Goal: Task Accomplishment & Management: Manage account settings

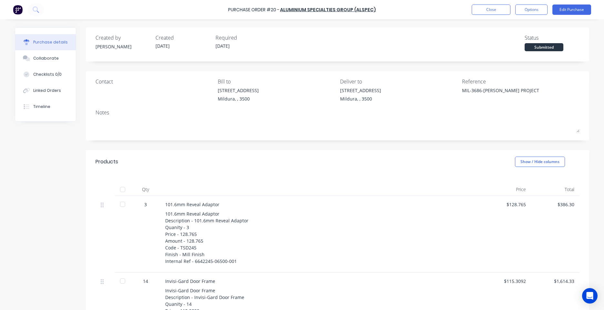
click at [480, 9] on button "Close" at bounding box center [490, 10] width 39 height 10
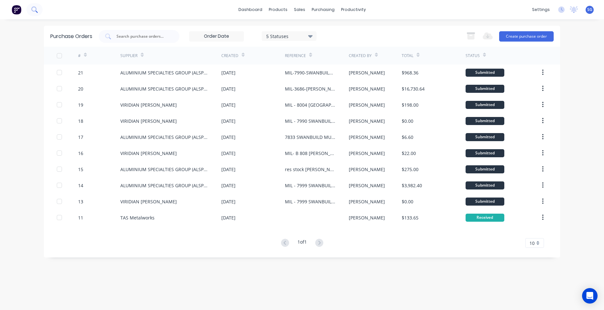
click at [33, 6] on button at bounding box center [34, 9] width 16 height 13
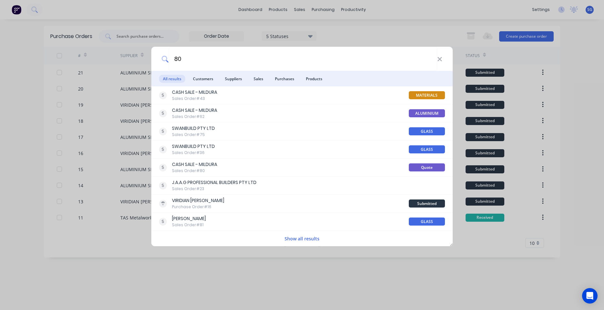
type input "80"
click at [113, 260] on div "80 All results Customers Suppliers Sales Purchases Products CASH SALE - MILDURA…" at bounding box center [302, 155] width 604 height 310
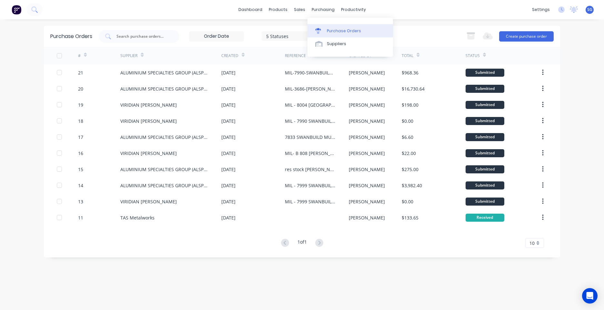
click at [331, 30] on div "Purchase Orders" at bounding box center [344, 31] width 34 height 6
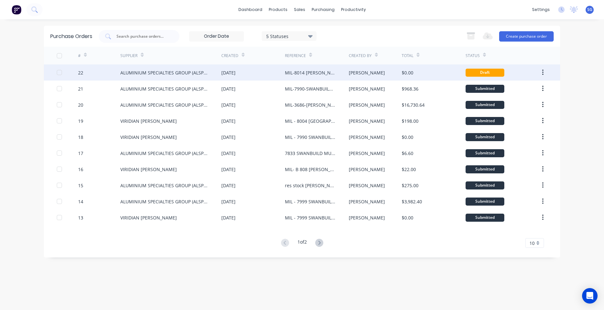
click at [309, 75] on div "MIL-8014 VAUGHN GAMBLE" at bounding box center [310, 72] width 51 height 7
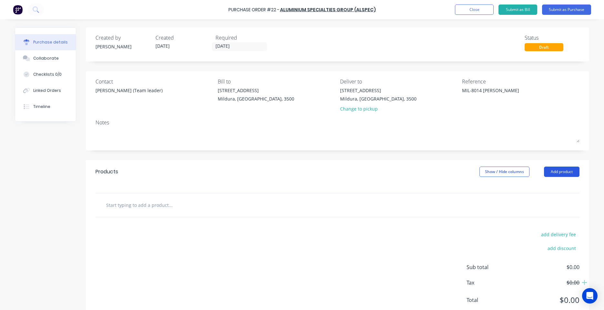
click at [549, 176] on button "Add product" at bounding box center [561, 172] width 35 height 10
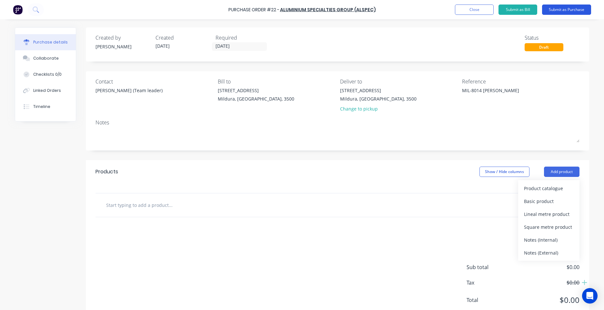
click at [561, 6] on button "Submit as Purchase" at bounding box center [566, 10] width 49 height 10
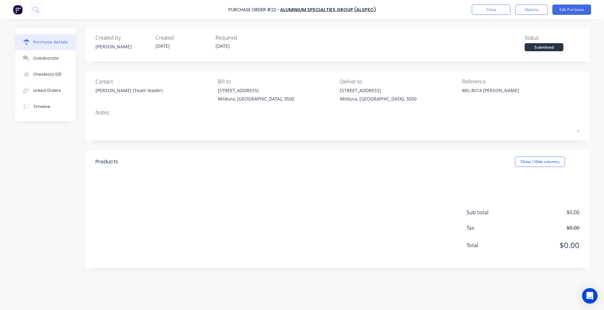
click at [535, 15] on div "Purchase Order #22 - ALUMINIUM SPECIALTIES GROUP (ALSPEC) Close Options Edit Pu…" at bounding box center [302, 9] width 604 height 19
click at [535, 13] on button "Options" at bounding box center [531, 10] width 32 height 10
click at [577, 14] on button "Edit Purchase" at bounding box center [571, 10] width 39 height 10
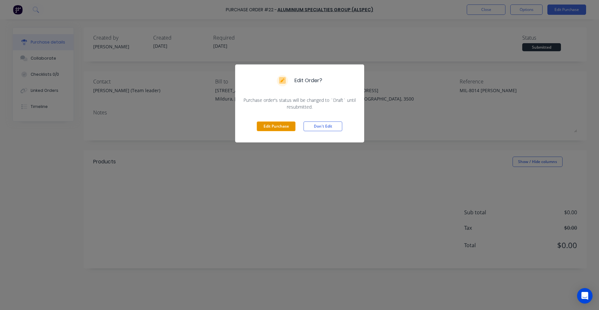
click at [282, 126] on button "Edit Purchase" at bounding box center [276, 127] width 39 height 10
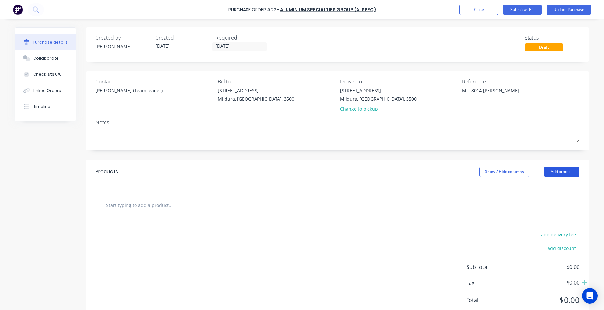
click at [557, 170] on button "Add product" at bounding box center [561, 172] width 35 height 10
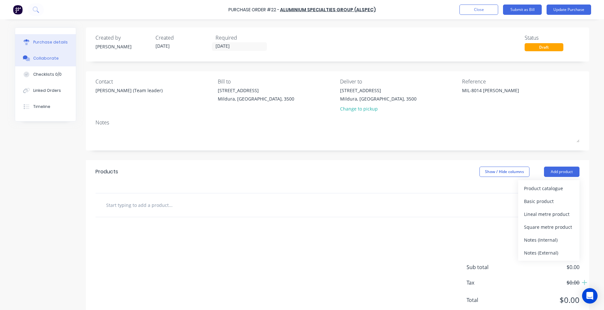
click at [50, 57] on div "Collaborate" at bounding box center [45, 58] width 25 height 6
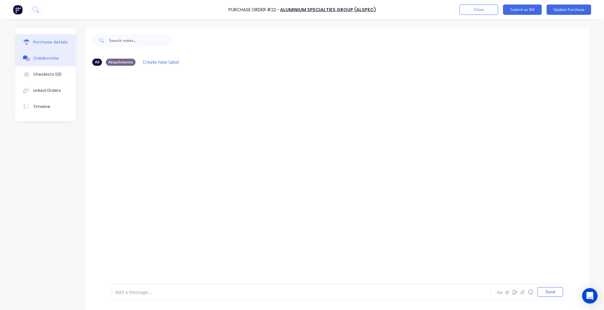
click at [52, 43] on div "Purchase details" at bounding box center [50, 42] width 35 height 6
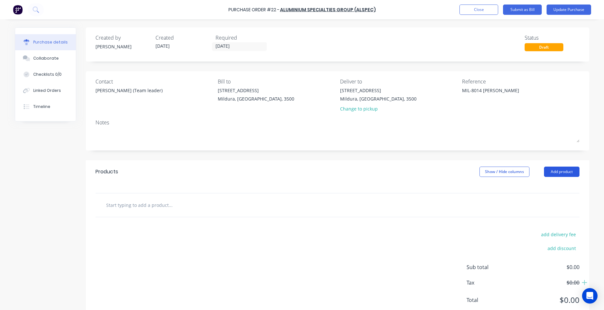
click at [552, 167] on button "Add product" at bounding box center [561, 172] width 35 height 10
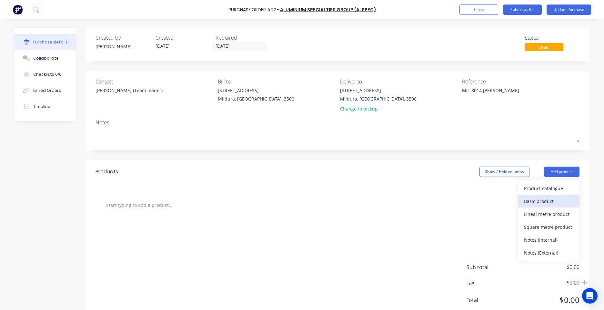
click at [540, 203] on div "Basic product" at bounding box center [549, 201] width 50 height 9
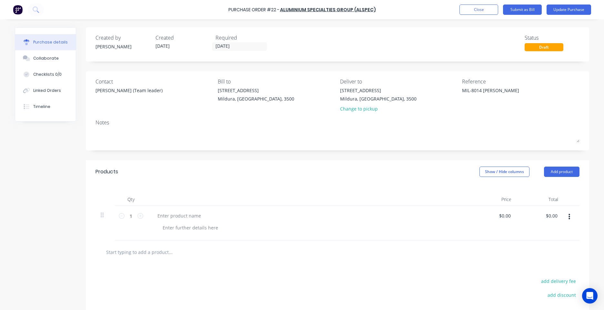
click at [568, 215] on button "button" at bounding box center [568, 217] width 15 height 12
click at [564, 171] on button "Add product" at bounding box center [561, 172] width 35 height 10
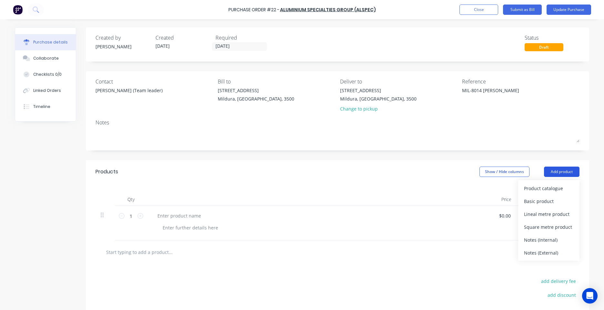
click at [564, 171] on button "Add product" at bounding box center [561, 172] width 35 height 10
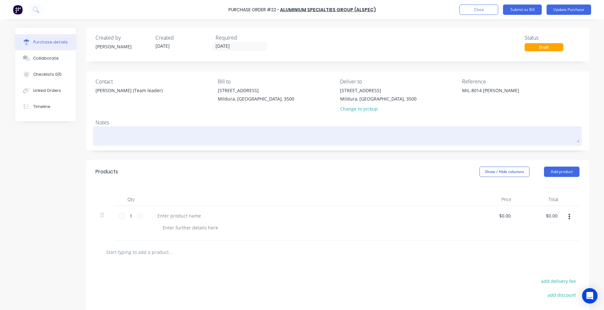
click at [555, 128] on textarea at bounding box center [337, 135] width 484 height 15
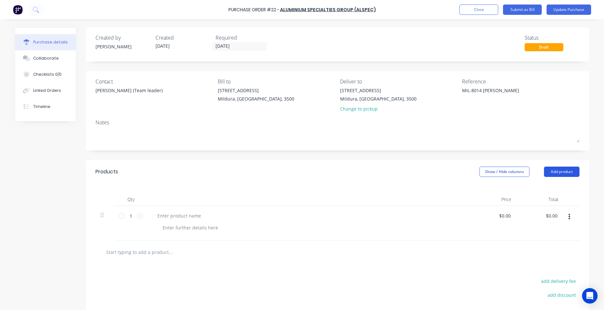
drag, startPoint x: 556, startPoint y: 179, endPoint x: 558, endPoint y: 175, distance: 4.9
click at [556, 179] on div "Products Show / Hide columns Add product" at bounding box center [337, 171] width 503 height 23
click at [560, 171] on button "Add product" at bounding box center [561, 172] width 35 height 10
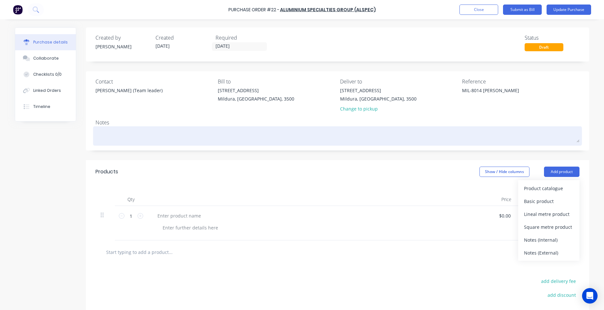
click at [542, 130] on textarea at bounding box center [337, 135] width 484 height 15
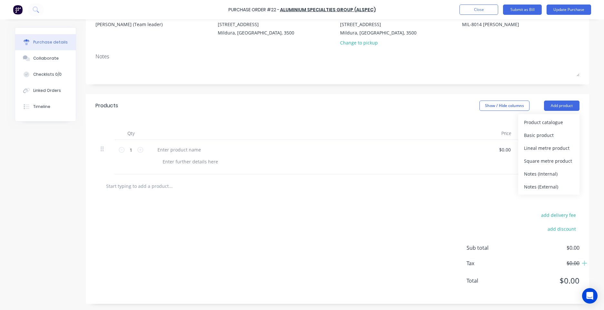
scroll to position [66, 0]
click at [587, 297] on icon "Open Intercom Messenger" at bounding box center [589, 296] width 7 height 8
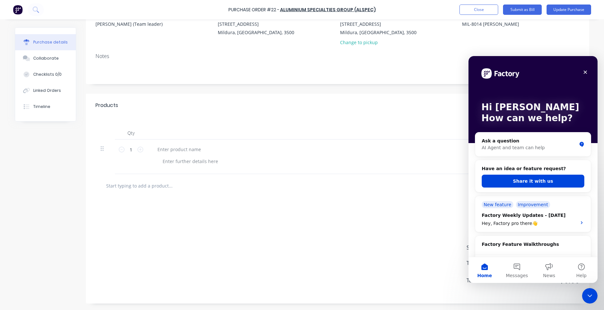
scroll to position [0, 0]
click at [433, 104] on div "Products Show / Hide columns Add product" at bounding box center [337, 105] width 503 height 23
click at [593, 297] on div "Close Intercom Messenger" at bounding box center [588, 294] width 15 height 15
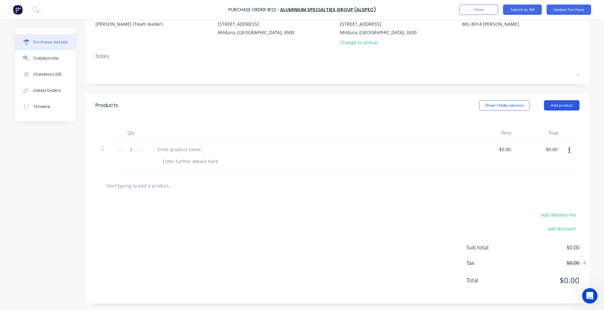
click at [566, 105] on button "Add product" at bounding box center [561, 105] width 35 height 10
click at [544, 131] on div "Basic product" at bounding box center [549, 134] width 50 height 9
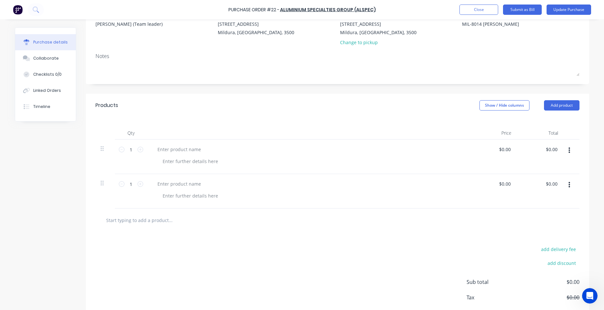
click at [568, 187] on button "button" at bounding box center [568, 185] width 15 height 12
click at [528, 243] on button "Delete" at bounding box center [549, 240] width 55 height 13
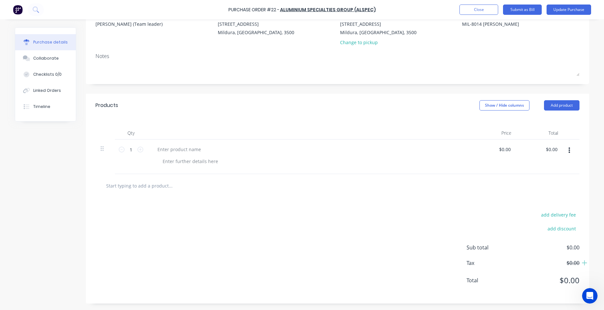
click at [568, 151] on button "button" at bounding box center [568, 151] width 15 height 12
click at [570, 104] on button "Add product" at bounding box center [561, 105] width 35 height 10
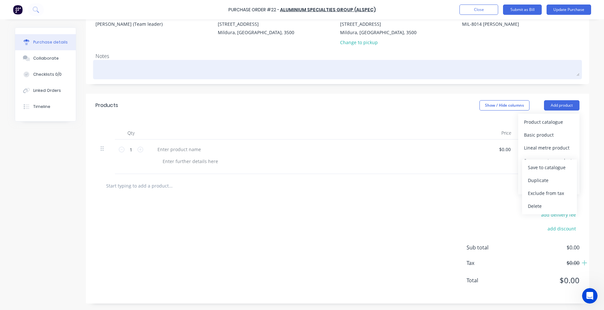
click at [534, 77] on div at bounding box center [337, 70] width 484 height 16
click at [533, 72] on textarea at bounding box center [337, 69] width 484 height 15
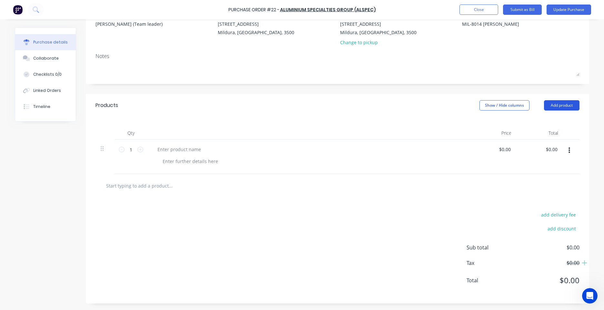
click at [560, 103] on button "Add product" at bounding box center [561, 105] width 35 height 10
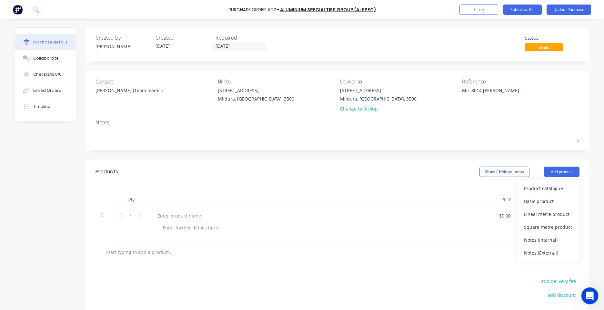
click at [584, 294] on icon "Open Intercom Messenger" at bounding box center [588, 295] width 11 height 11
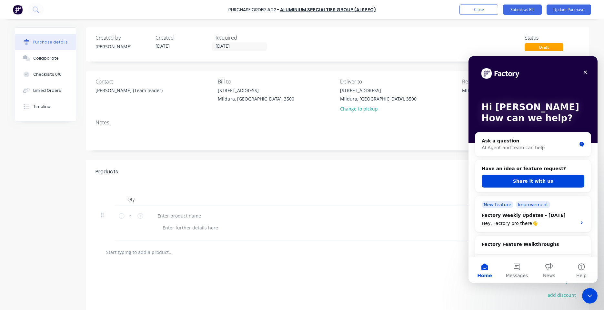
click at [236, 125] on div "Notes" at bounding box center [337, 123] width 484 height 8
click at [456, 10] on div "Purchase Order #22 - ALUMINIUM SPECIALTIES GROUP (ALSPEC) Add product Close Sub…" at bounding box center [302, 9] width 604 height 19
click at [478, 7] on button "Close" at bounding box center [478, 10] width 39 height 10
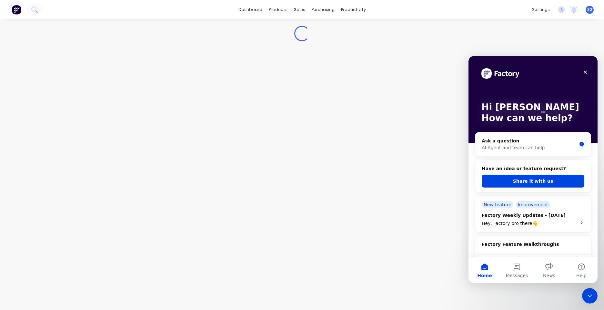
type textarea "x"
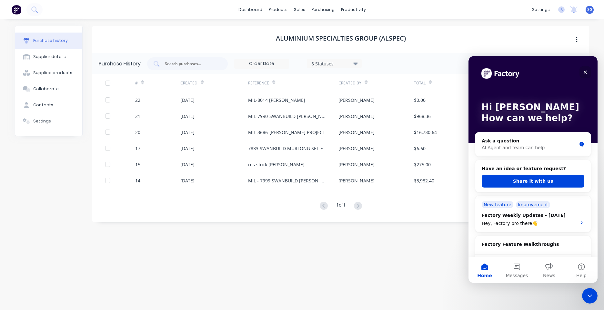
click at [585, 71] on icon "Close" at bounding box center [584, 72] width 5 height 5
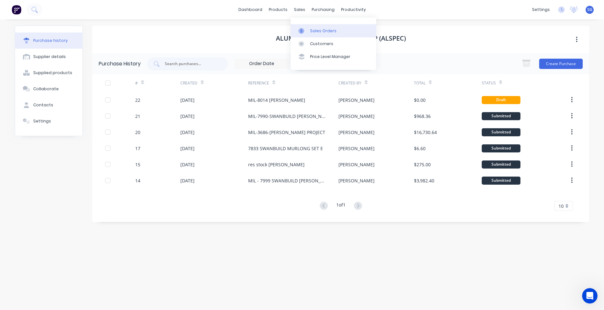
click at [309, 30] on link "Sales Orders" at bounding box center [333, 30] width 85 height 13
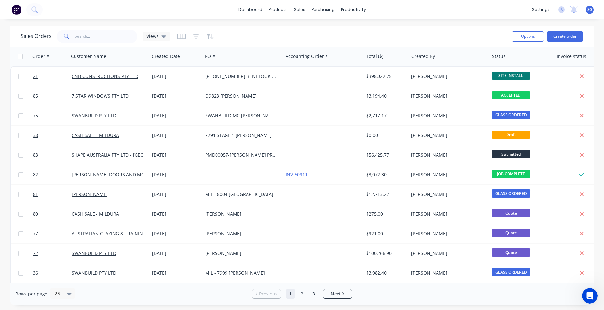
click at [109, 44] on div "Sales Orders Views" at bounding box center [264, 36] width 486 height 16
click at [105, 35] on input "text" at bounding box center [106, 36] width 63 height 13
type input "8014"
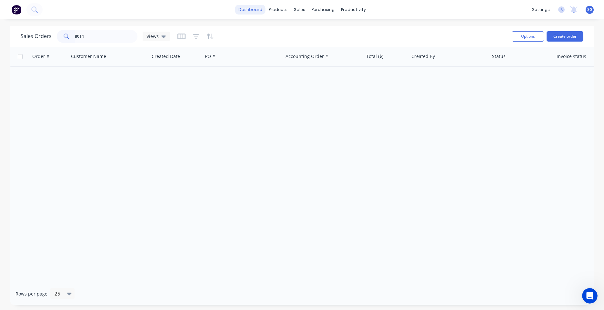
click at [255, 9] on link "dashboard" at bounding box center [250, 10] width 30 height 10
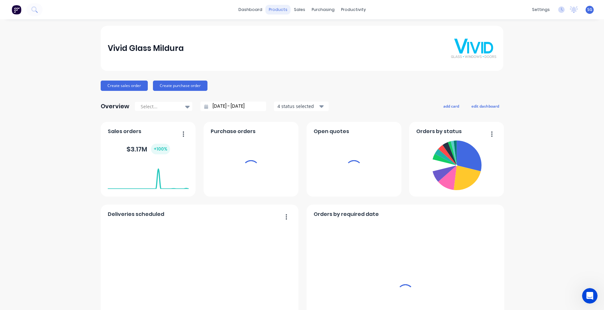
click at [283, 8] on div "products" at bounding box center [277, 10] width 25 height 10
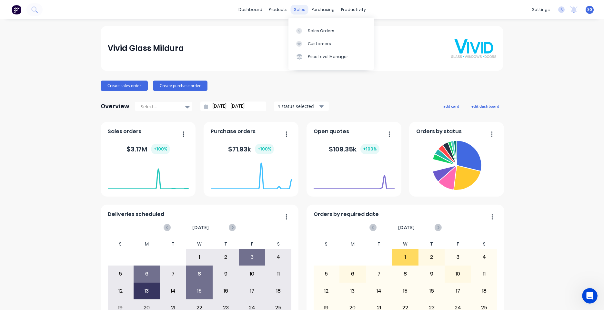
click at [300, 8] on div "sales" at bounding box center [300, 10] width 18 height 10
click at [544, 218] on div "Vivid Glass Mildura Create sales order Create purchase order Overview Select...…" at bounding box center [302, 194] width 604 height 337
